Goal: Information Seeking & Learning: Find contact information

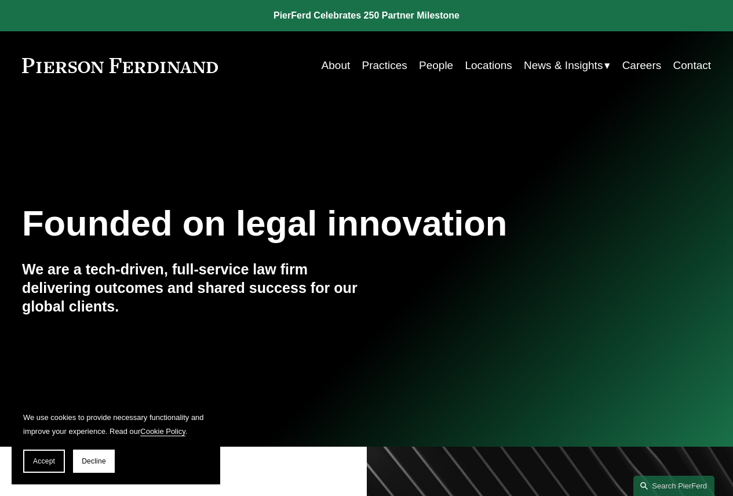
click at [369, 61] on link "Practices" at bounding box center [384, 66] width 45 height 22
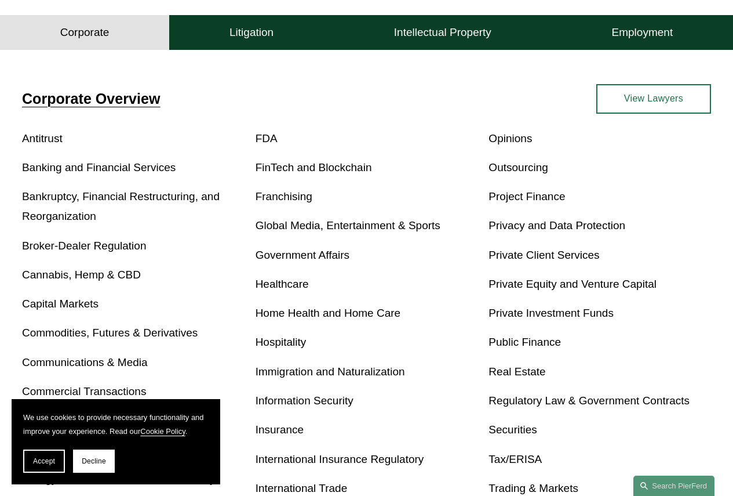
scroll to position [406, 0]
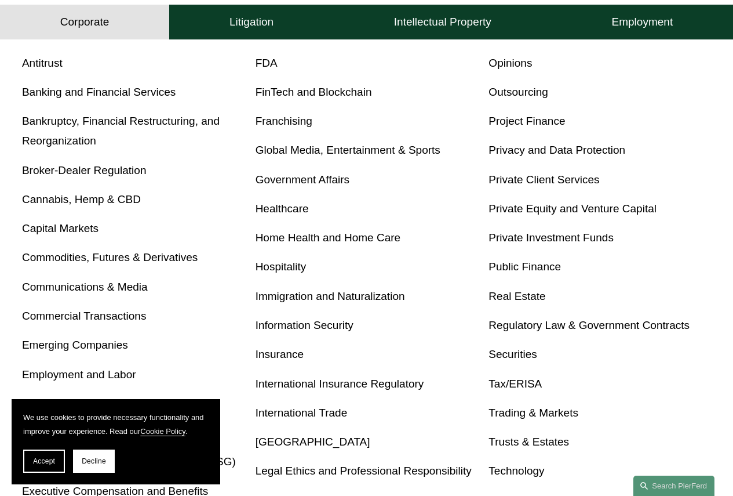
click at [537, 296] on link "Real Estate" at bounding box center [517, 296] width 57 height 12
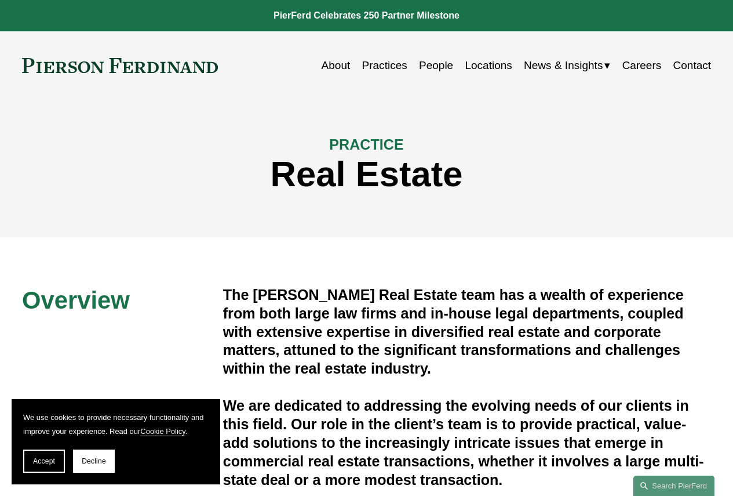
click at [425, 65] on link "People" at bounding box center [436, 66] width 34 height 22
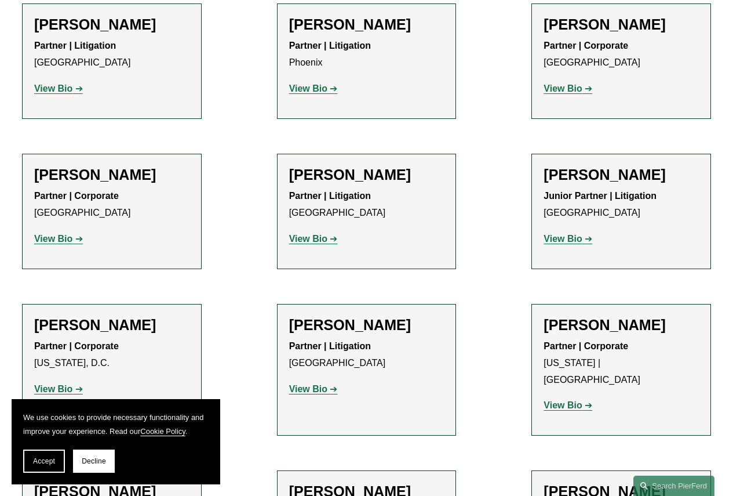
scroll to position [14430, 0]
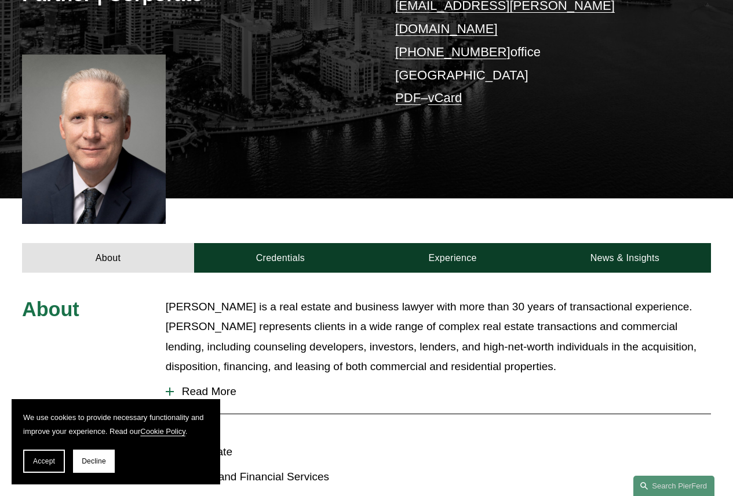
scroll to position [232, 0]
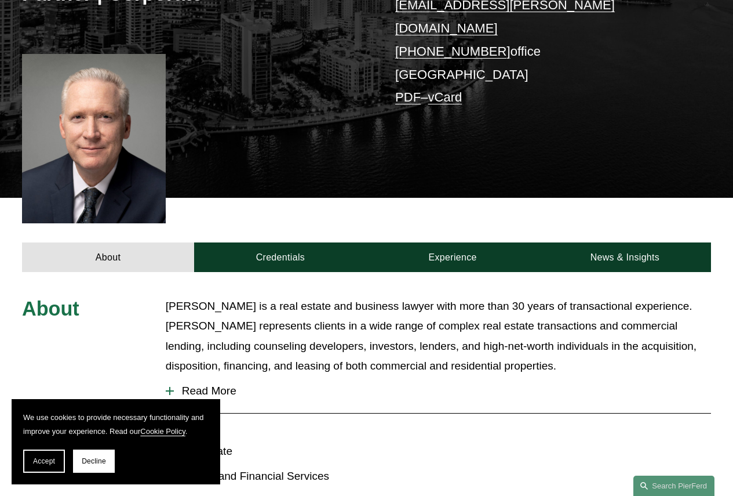
click at [211, 384] on span "Read More" at bounding box center [443, 390] width 538 height 13
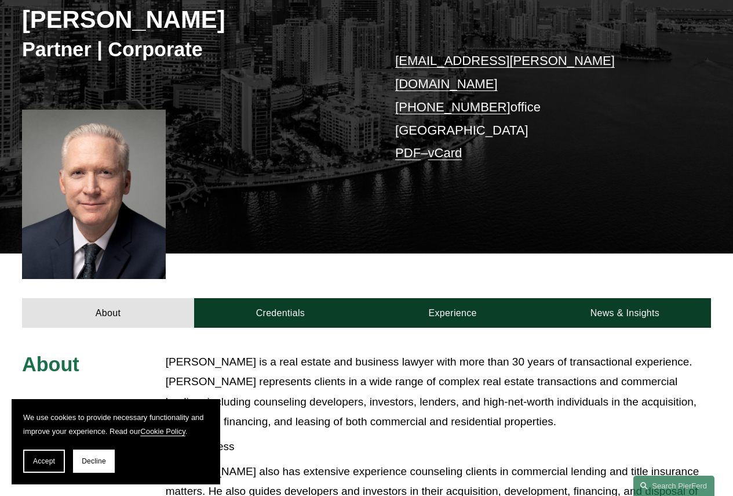
scroll to position [0, 0]
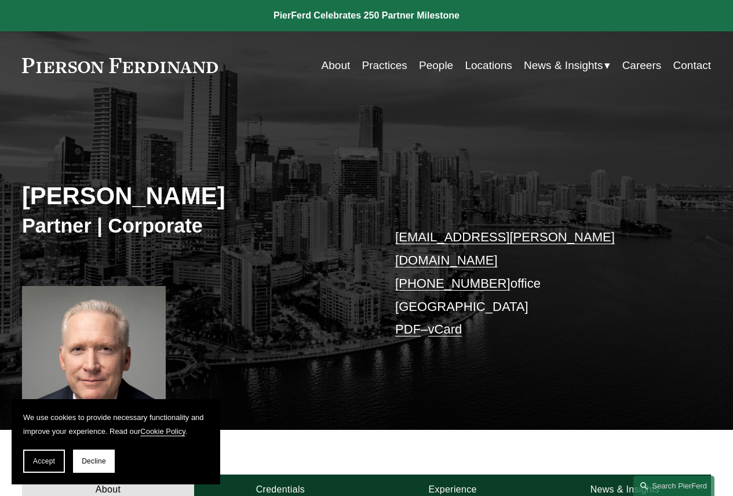
click at [503, 63] on link "Locations" at bounding box center [488, 66] width 47 height 22
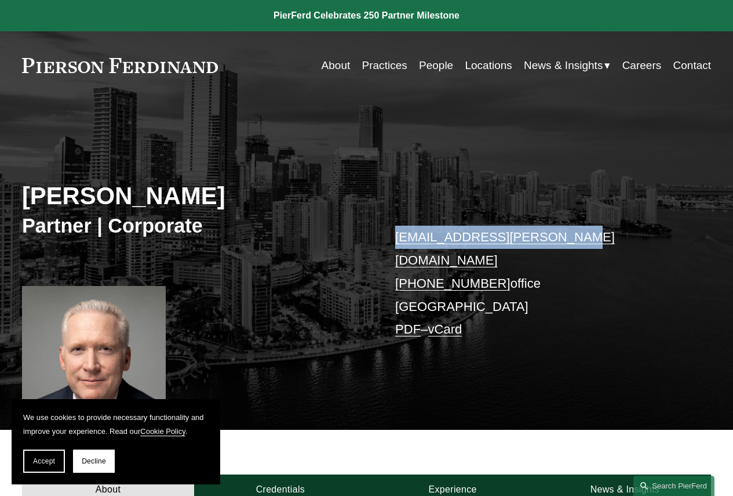
drag, startPoint x: 575, startPoint y: 244, endPoint x: 397, endPoint y: 237, distance: 178.1
click at [397, 237] on p "mark.weinberg@pierferd.com +1.305.239.3953 office Miami PDF – vCard" at bounding box center [538, 283] width 287 height 115
copy link "mark.weinberg@pierferd.com"
click at [498, 67] on link "Locations" at bounding box center [488, 66] width 47 height 22
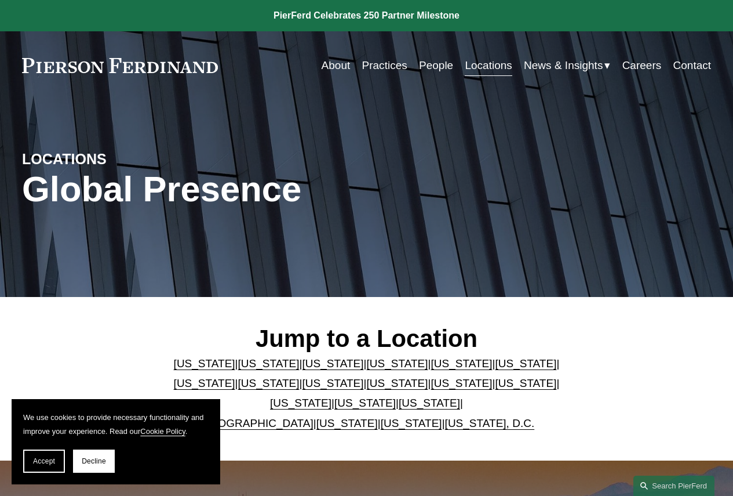
click at [279, 424] on link "[GEOGRAPHIC_DATA]" at bounding box center [256, 423] width 115 height 12
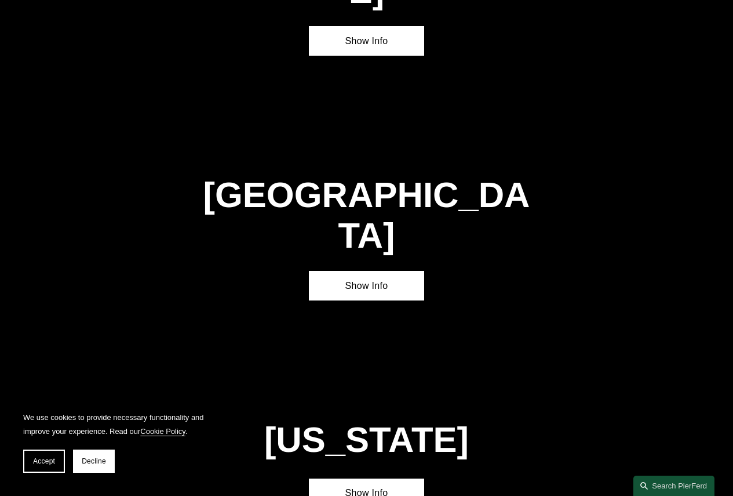
scroll to position [3611, 0]
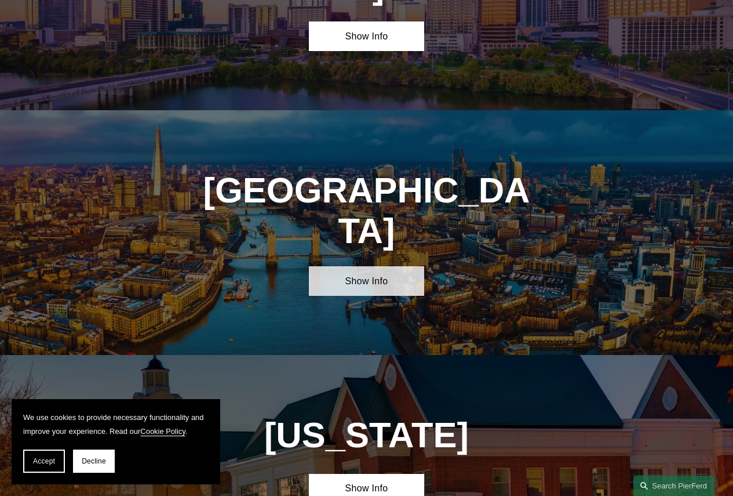
click at [382, 266] on link "Show Info" at bounding box center [366, 281] width 115 height 30
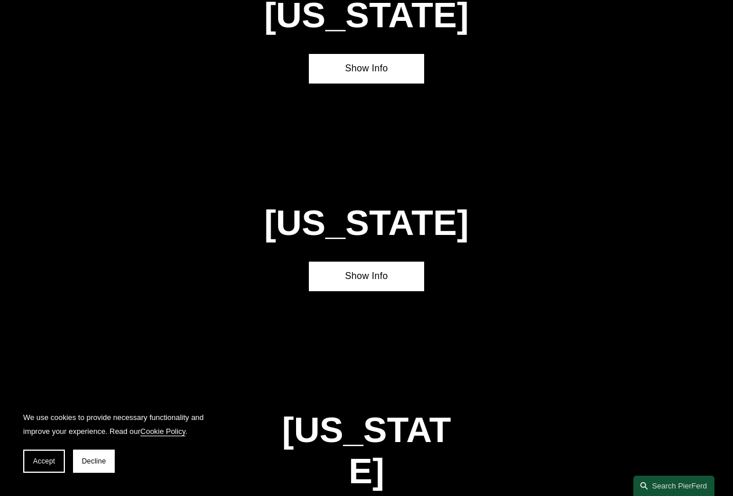
scroll to position [1002, 0]
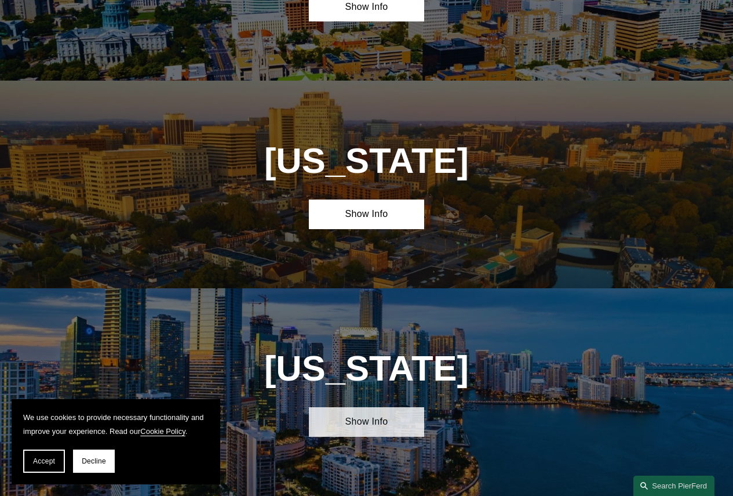
drag, startPoint x: 388, startPoint y: 457, endPoint x: 386, endPoint y: 432, distance: 25.0
click at [387, 457] on div "Florida Show Info" at bounding box center [366, 392] width 733 height 208
click at [386, 430] on link "Show Info" at bounding box center [366, 422] width 115 height 30
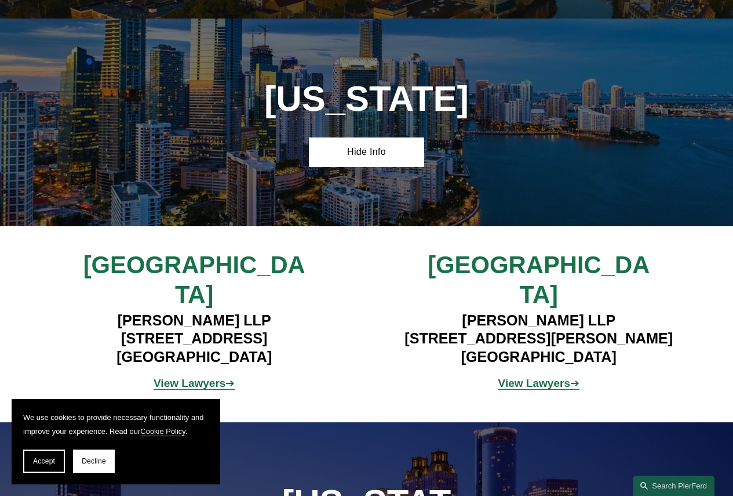
scroll to position [1292, 0]
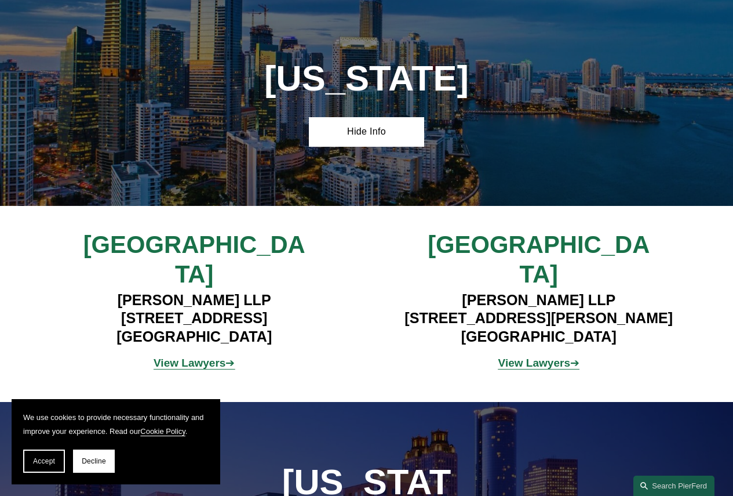
click at [215, 357] on strong "View Lawyers" at bounding box center [190, 363] width 72 height 12
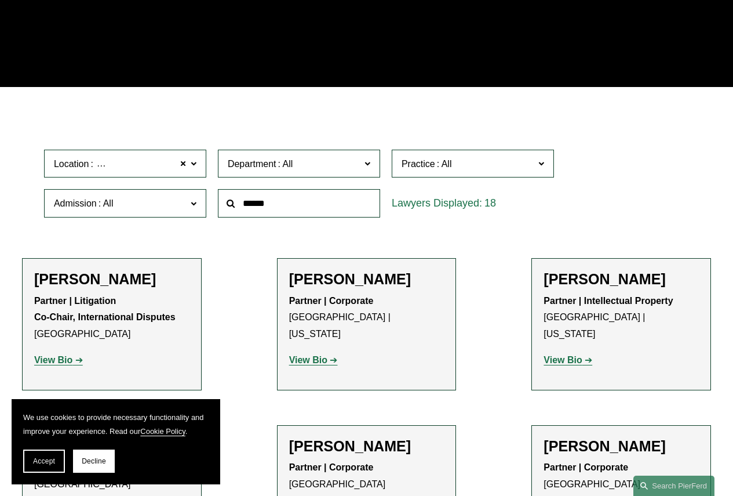
scroll to position [232, 0]
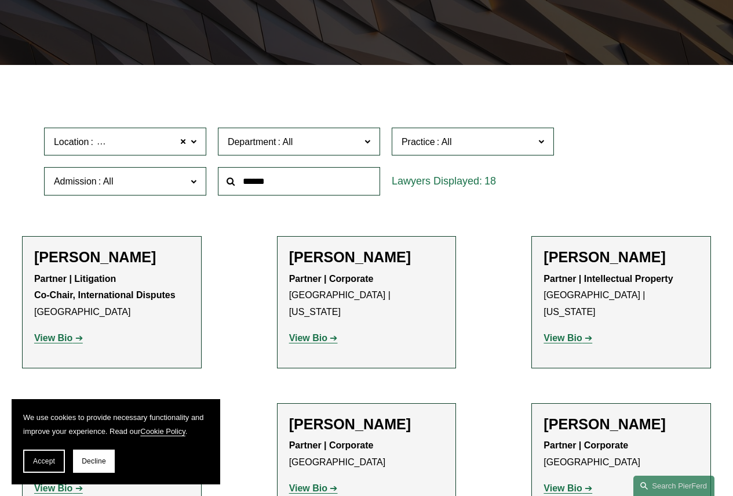
click at [368, 140] on span at bounding box center [368, 140] width 6 height 15
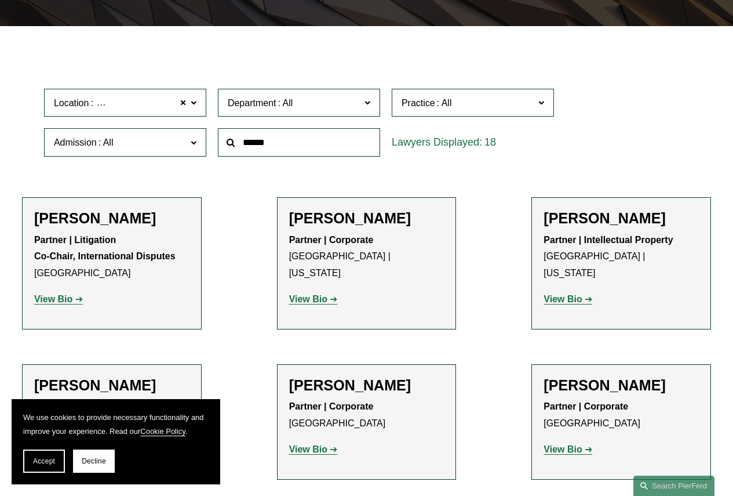
scroll to position [290, 0]
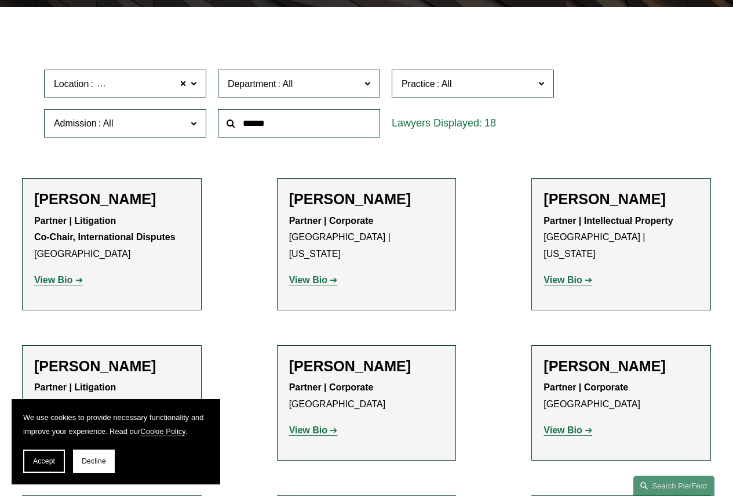
click at [549, 89] on label "Practice" at bounding box center [473, 84] width 162 height 28
click at [0, 0] on link "Real Estate" at bounding box center [0, 0] width 0 height 0
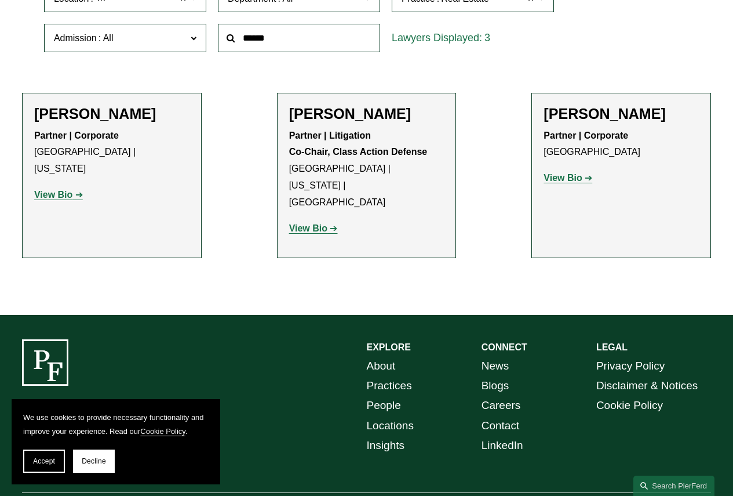
scroll to position [408, 0]
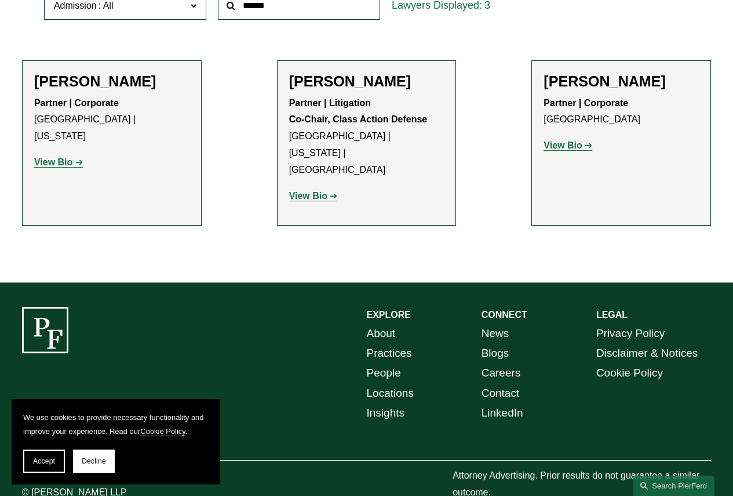
click at [63, 157] on strong "View Bio" at bounding box center [53, 162] width 38 height 10
click at [311, 191] on strong "View Bio" at bounding box center [308, 196] width 38 height 10
click at [574, 146] on strong "View Bio" at bounding box center [563, 145] width 38 height 10
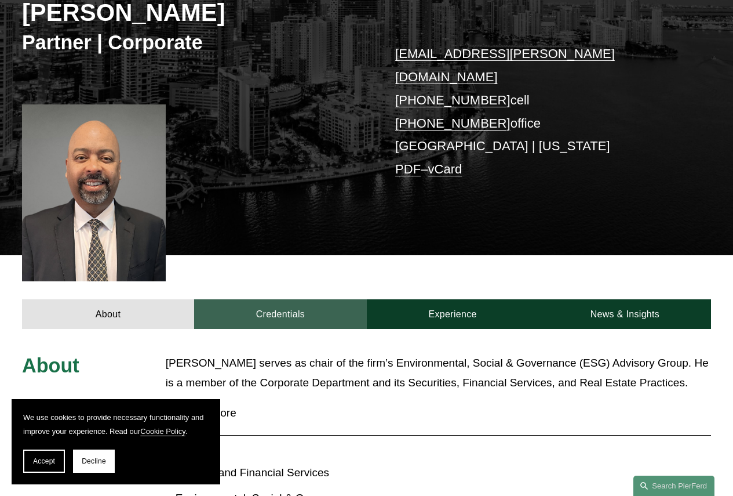
scroll to position [348, 0]
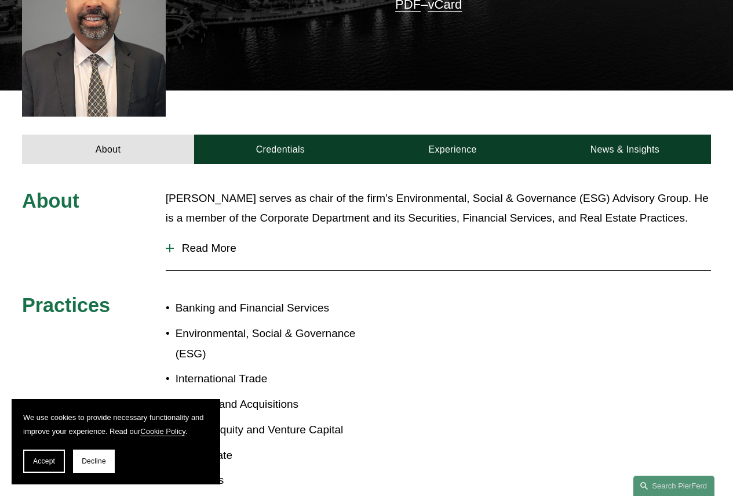
click at [219, 242] on span "Read More" at bounding box center [443, 248] width 538 height 13
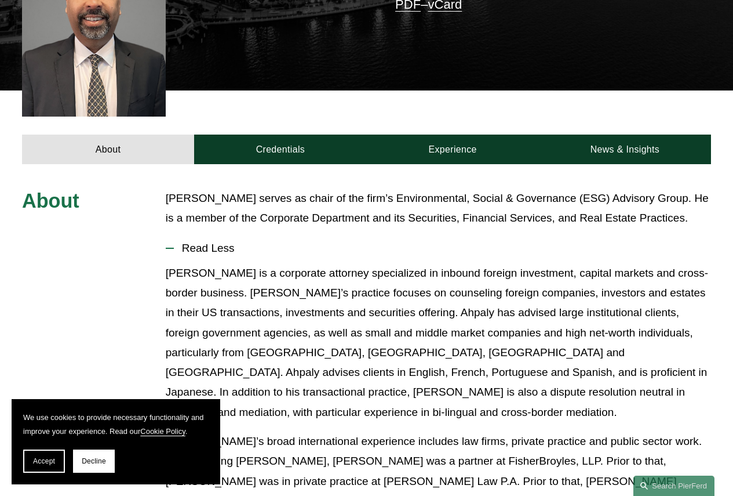
scroll to position [638, 0]
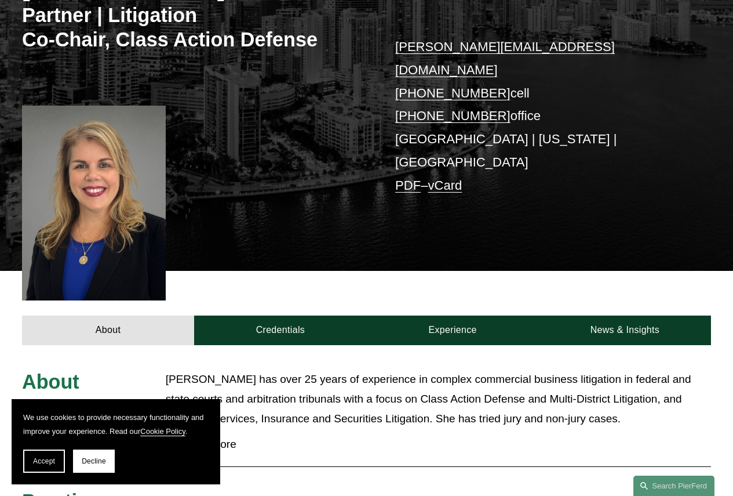
scroll to position [232, 0]
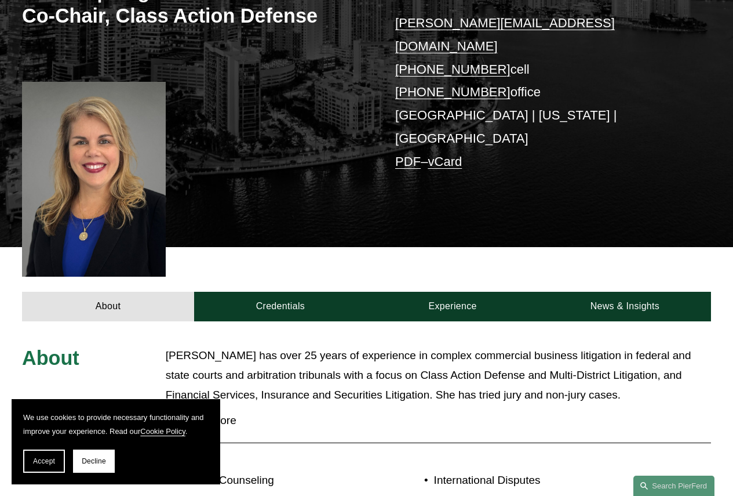
click at [217, 414] on span "Read More" at bounding box center [443, 420] width 538 height 13
